Goal: Task Accomplishment & Management: Manage account settings

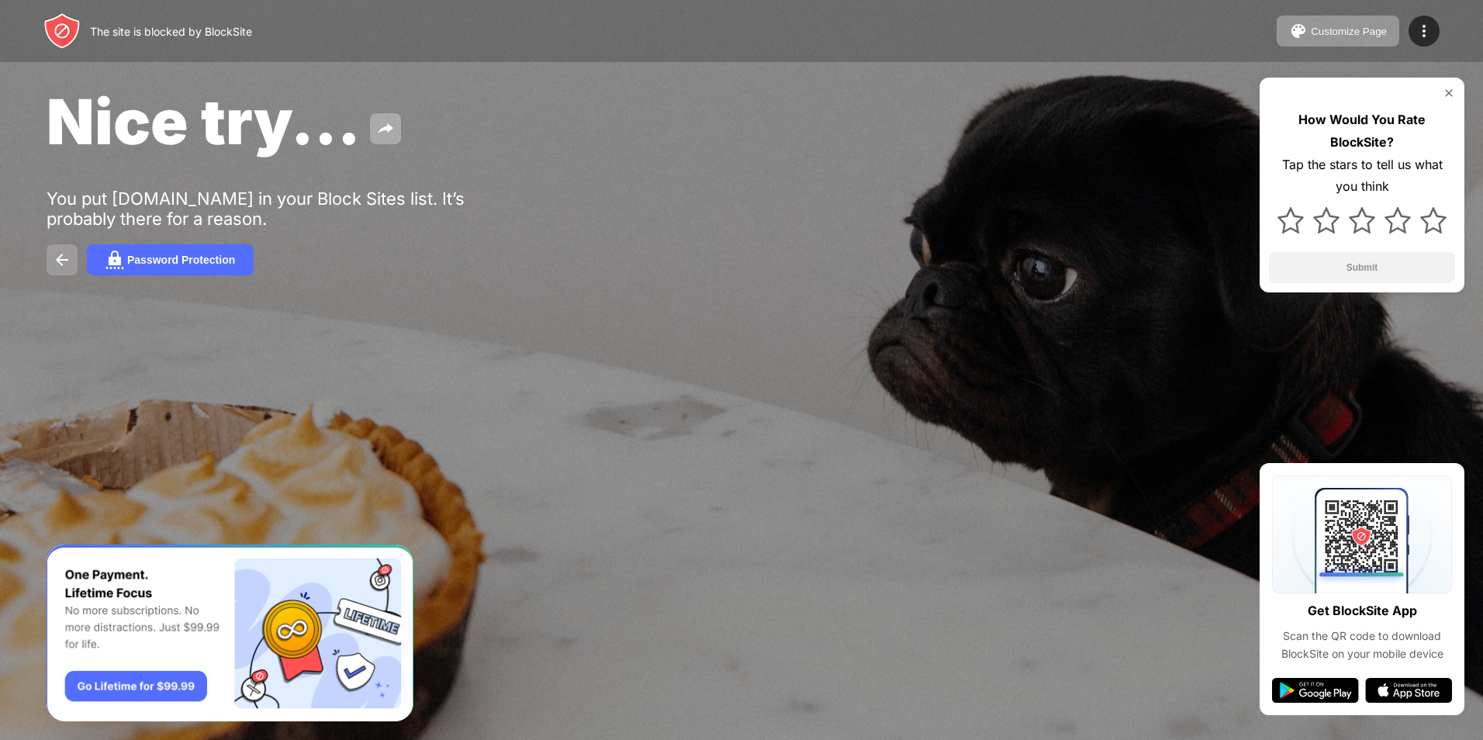
click at [70, 265] on img at bounding box center [62, 260] width 19 height 19
click at [68, 43] on img at bounding box center [61, 30] width 37 height 37
click at [191, 29] on div "The site is blocked by BlockSite" at bounding box center [171, 31] width 162 height 13
drag, startPoint x: 192, startPoint y: 29, endPoint x: 232, endPoint y: 40, distance: 40.8
click at [199, 31] on div "The site is blocked by BlockSite" at bounding box center [171, 31] width 162 height 13
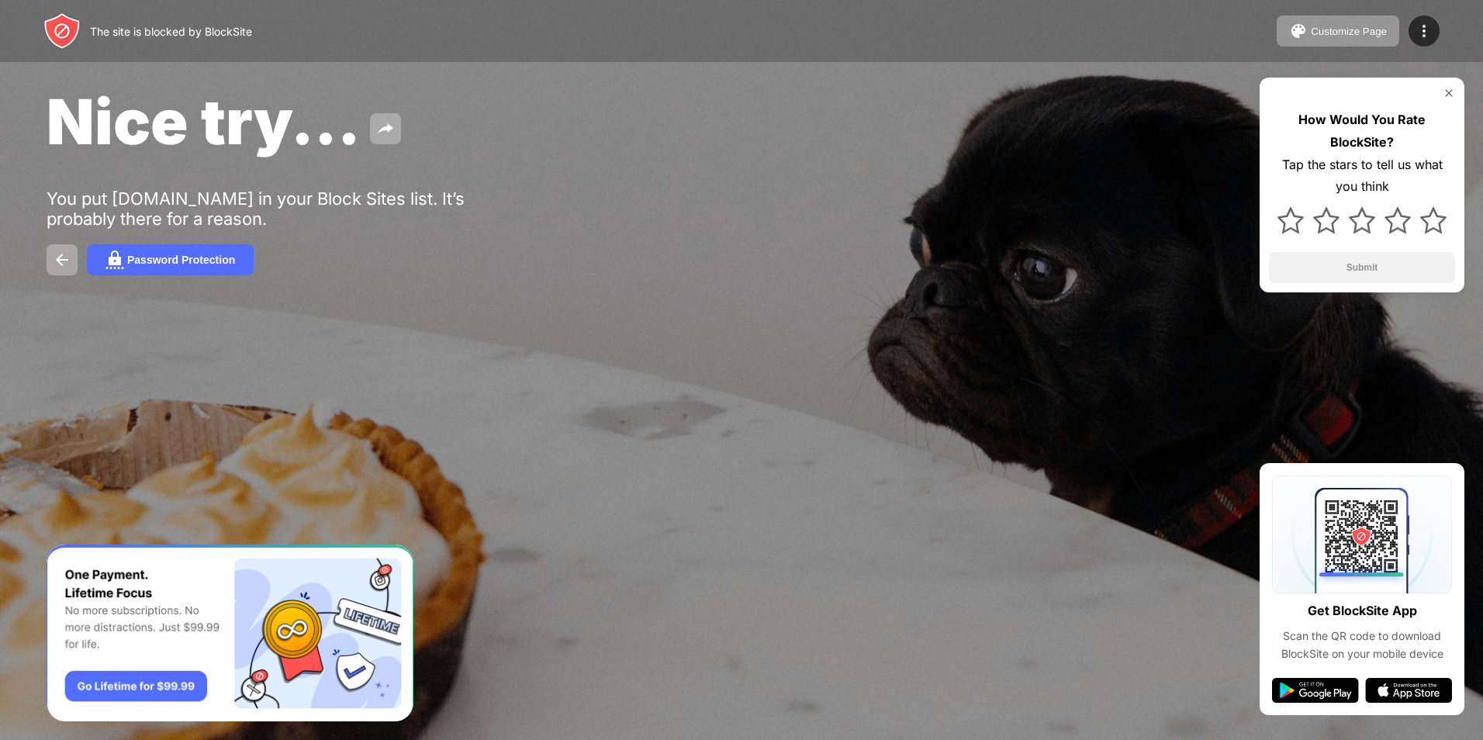
click at [215, 30] on div "The site is blocked by BlockSite" at bounding box center [171, 31] width 162 height 13
click at [221, 37] on div "The site is blocked by BlockSite" at bounding box center [171, 31] width 162 height 13
click at [1140, 199] on div "Nice try... You put youtube.com in your Block Sites list. It’s probably there f…" at bounding box center [741, 179] width 1483 height 359
click at [1341, 29] on div "Customize Page" at bounding box center [1349, 32] width 76 height 12
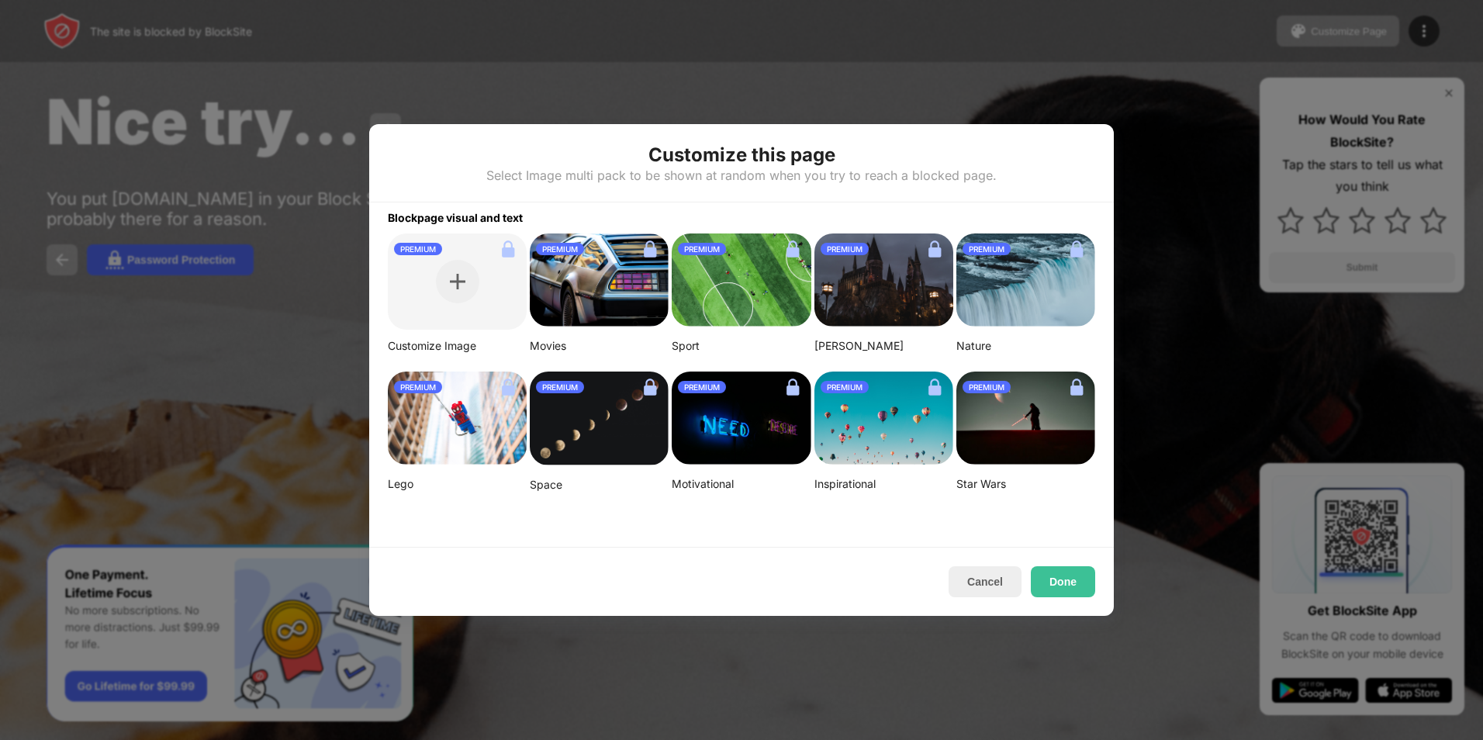
click at [393, 101] on div at bounding box center [741, 370] width 1483 height 740
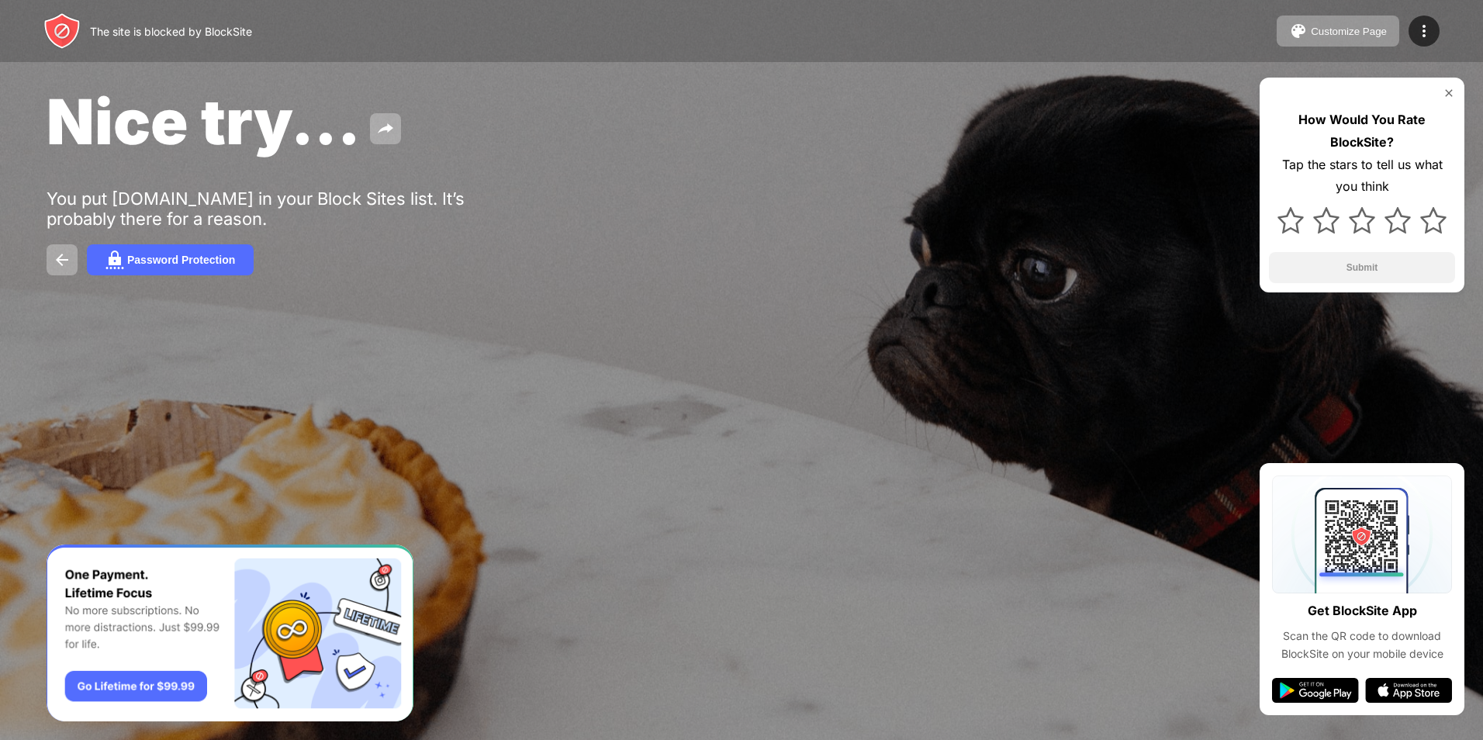
click at [108, 18] on div "The site is blocked by BlockSite" at bounding box center [147, 30] width 209 height 37
click at [83, 42] on div "The site is blocked by BlockSite" at bounding box center [147, 30] width 209 height 37
click at [381, 127] on img at bounding box center [385, 128] width 19 height 19
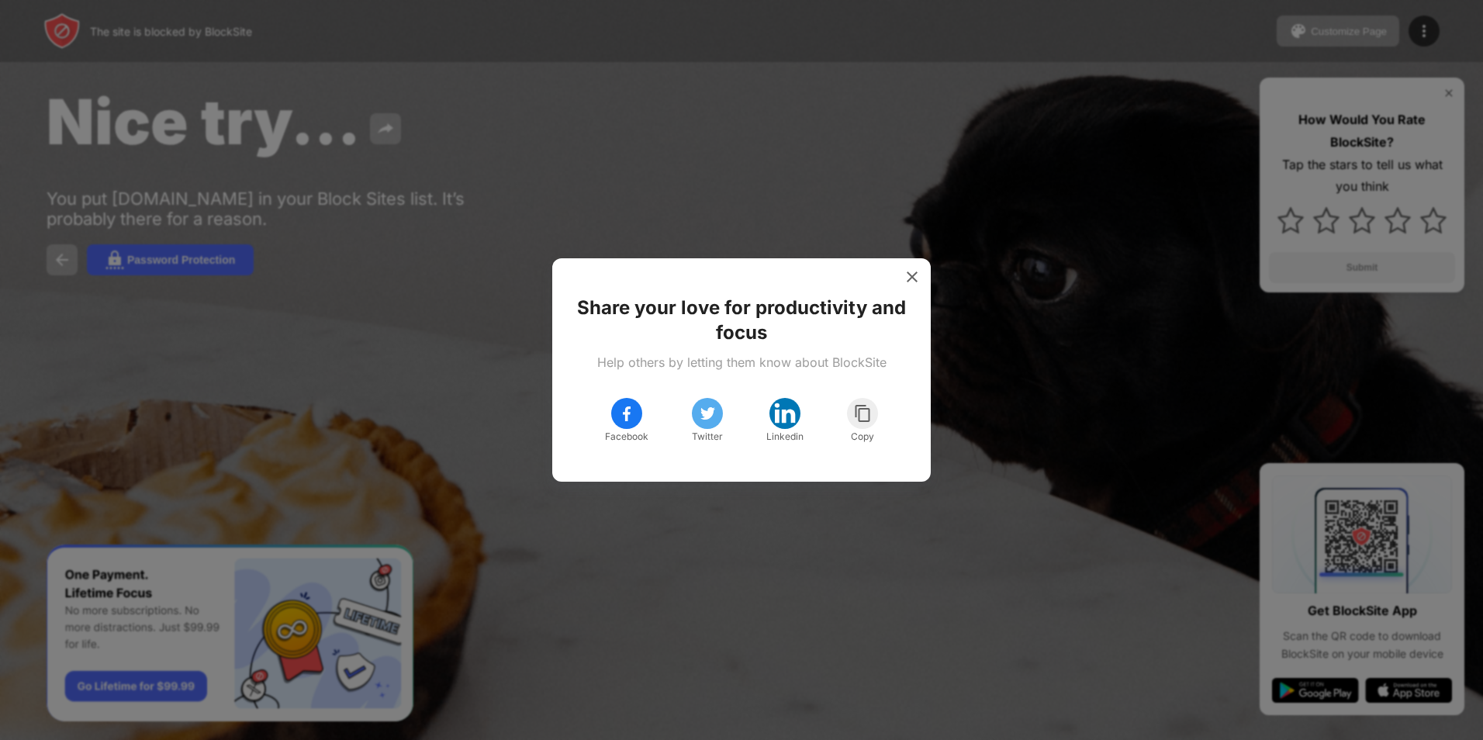
drag, startPoint x: 469, startPoint y: 284, endPoint x: 458, endPoint y: 279, distance: 12.5
click at [460, 279] on div at bounding box center [741, 370] width 1483 height 740
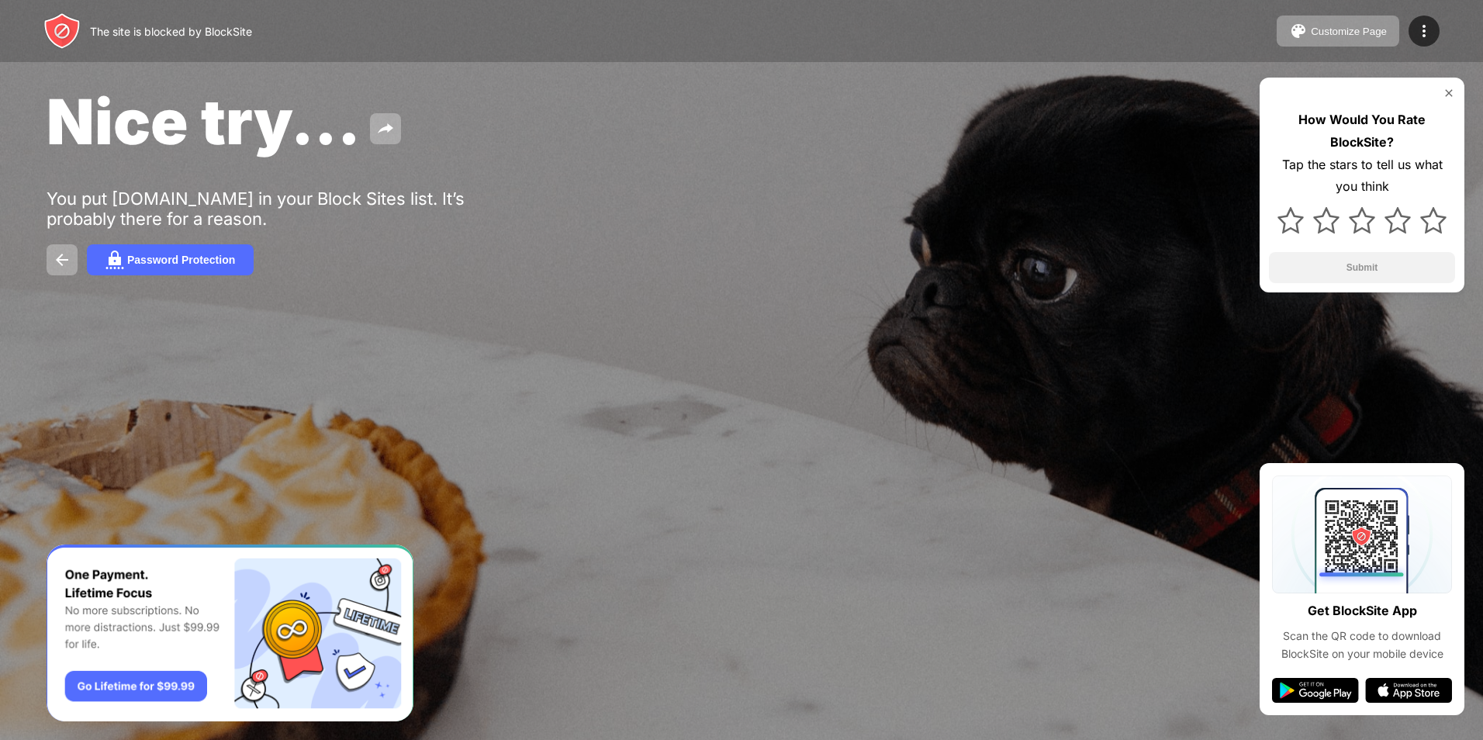
click at [998, 0] on html "The site is blocked by BlockSite Customize Page Edit Block List Redirect Custom…" at bounding box center [741, 370] width 1483 height 740
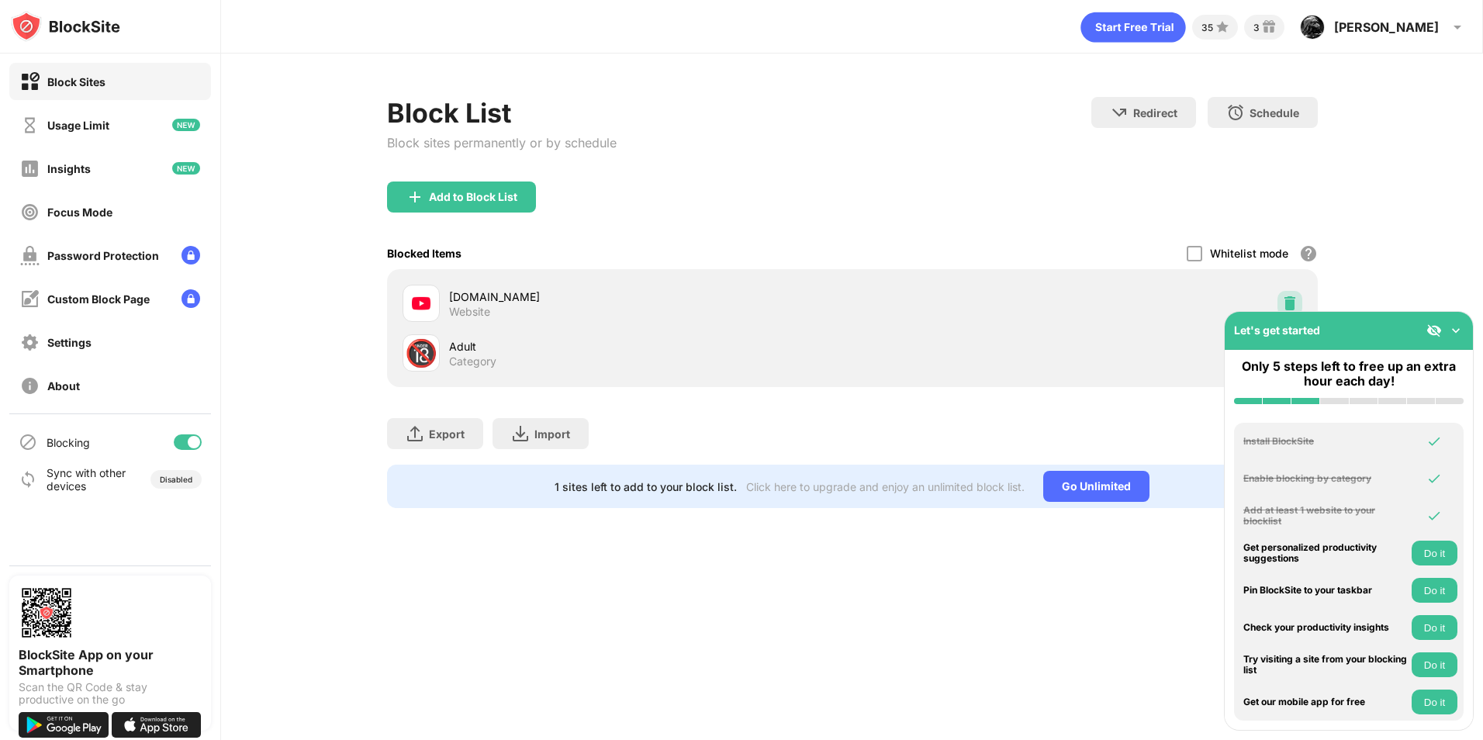
click at [1295, 303] on img at bounding box center [1290, 304] width 16 height 16
